Goal: Task Accomplishment & Management: Manage account settings

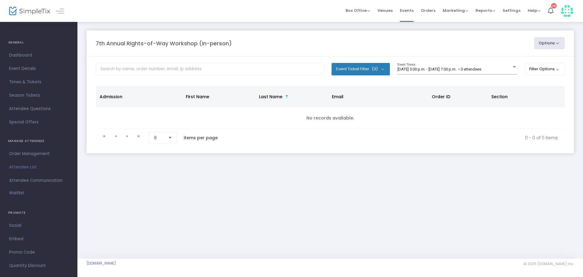
click at [381, 67] on button "Event Ticket Filter (3)" at bounding box center [360, 69] width 58 height 12
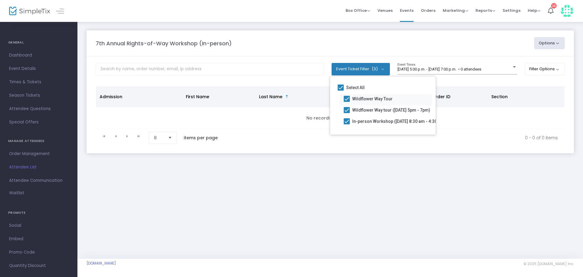
click at [369, 97] on span "Wildflower Way Tour" at bounding box center [372, 98] width 40 height 7
click at [347, 102] on input "Wildflower Way Tour" at bounding box center [346, 102] width 0 height 0
checkbox input "false"
click at [364, 108] on span "Wildflower Way tour ([DATE] 5pm - 7pm)" at bounding box center [391, 109] width 78 height 7
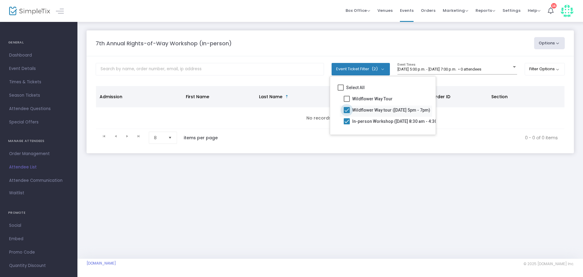
click at [347, 113] on input "Wildflower Way tour ([DATE] 5pm - 7pm)" at bounding box center [346, 113] width 0 height 0
checkbox input "false"
click at [417, 70] on span "[DATE] 5:00 p.m. - [DATE] 7:00 p.m. • 0 attendees" at bounding box center [439, 69] width 84 height 5
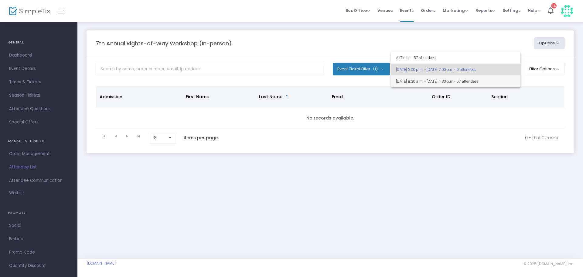
click at [420, 85] on span "[DATE] 8:30 a.m. - [DATE] 4:30 p.m. • 57 attendees" at bounding box center [456, 81] width 120 height 12
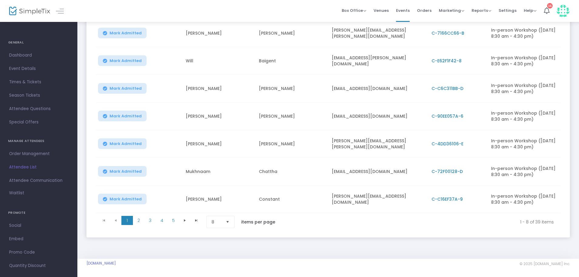
scroll to position [178, 0]
click at [142, 217] on span "2" at bounding box center [139, 220] width 12 height 9
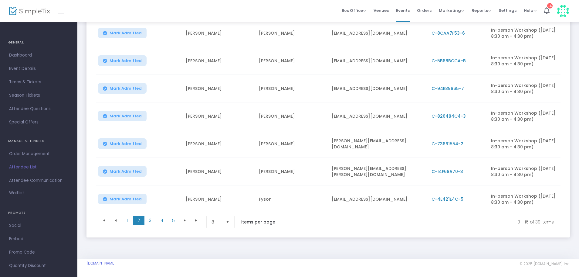
scroll to position [179, 0]
click at [151, 217] on span "3" at bounding box center [150, 220] width 12 height 9
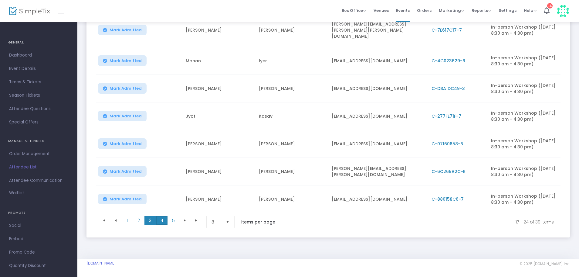
click at [161, 217] on span "4" at bounding box center [162, 220] width 12 height 9
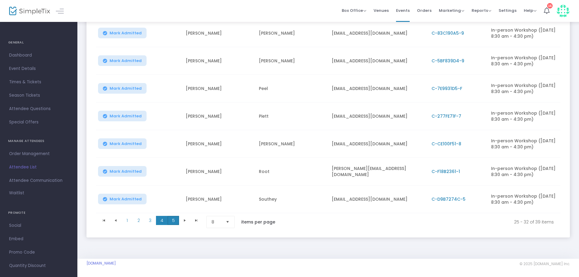
click at [177, 220] on span "5" at bounding box center [174, 220] width 12 height 9
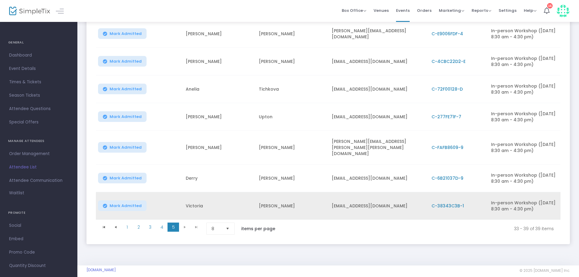
scroll to position [145, 0]
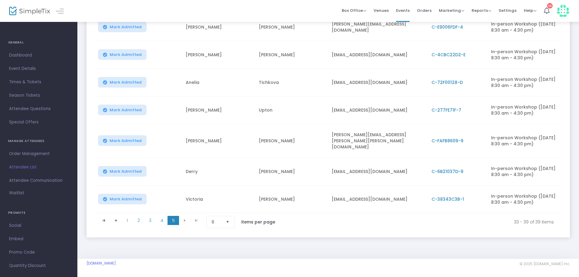
click at [184, 218] on kendo-pager-next-buttons at bounding box center [190, 222] width 23 height 12
click at [195, 216] on kendo-pager-next-buttons at bounding box center [190, 222] width 23 height 12
